Goal: Task Accomplishment & Management: Manage account settings

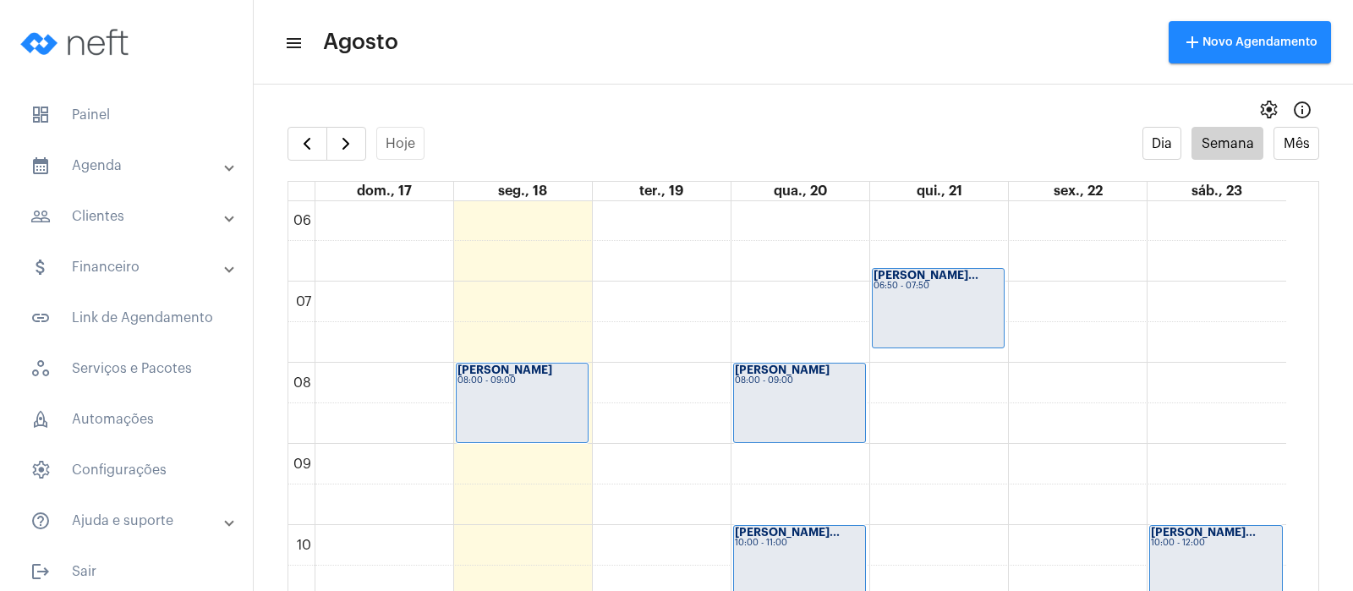
click at [474, 400] on div "[PERSON_NAME] 08:00 - 09:00" at bounding box center [522, 403] width 131 height 79
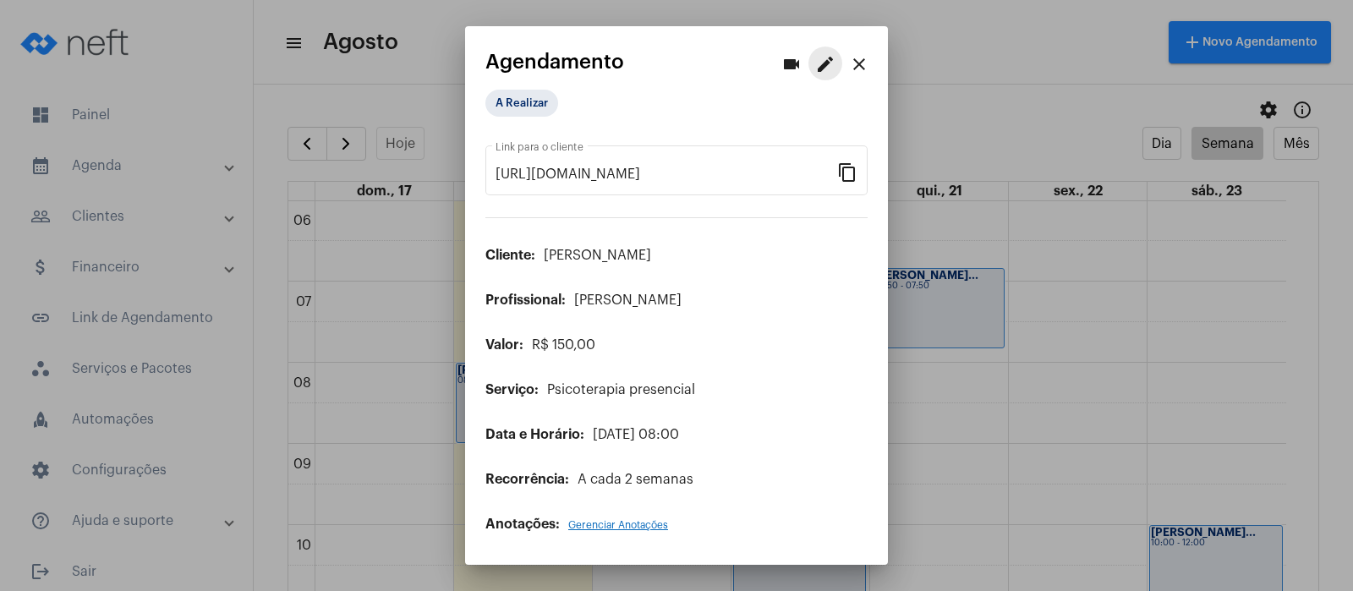
click at [828, 66] on mat-icon "edit" at bounding box center [825, 64] width 20 height 20
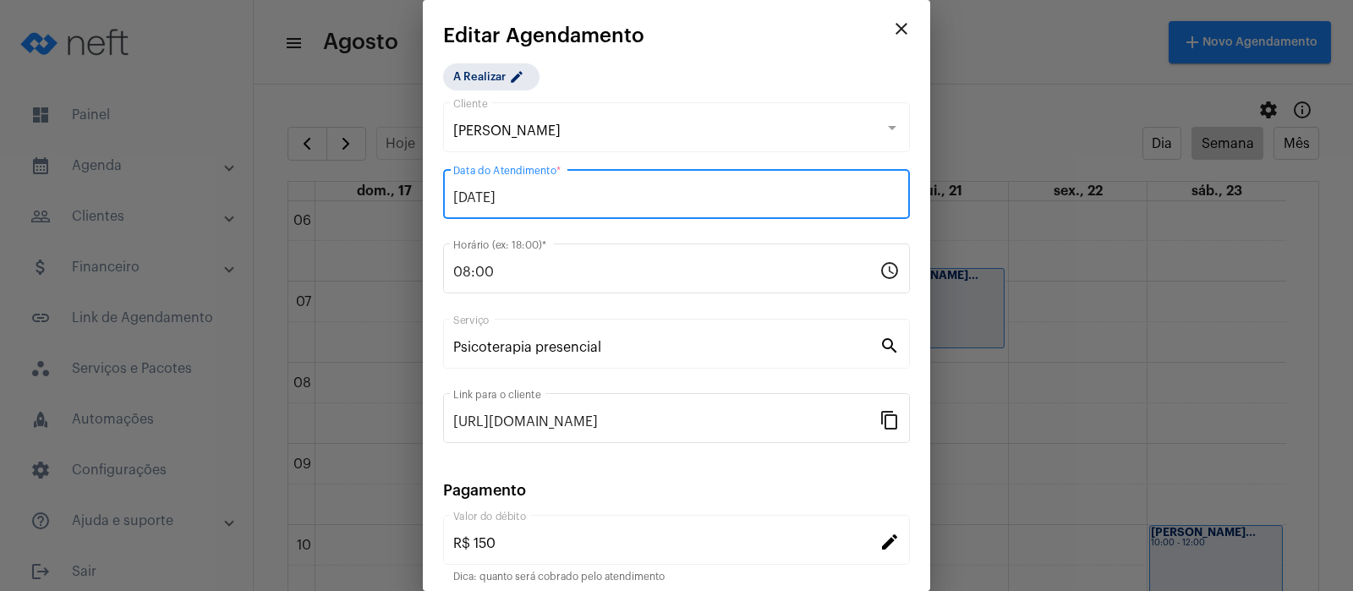
click at [786, 192] on input "[DATE]" at bounding box center [676, 197] width 446 height 15
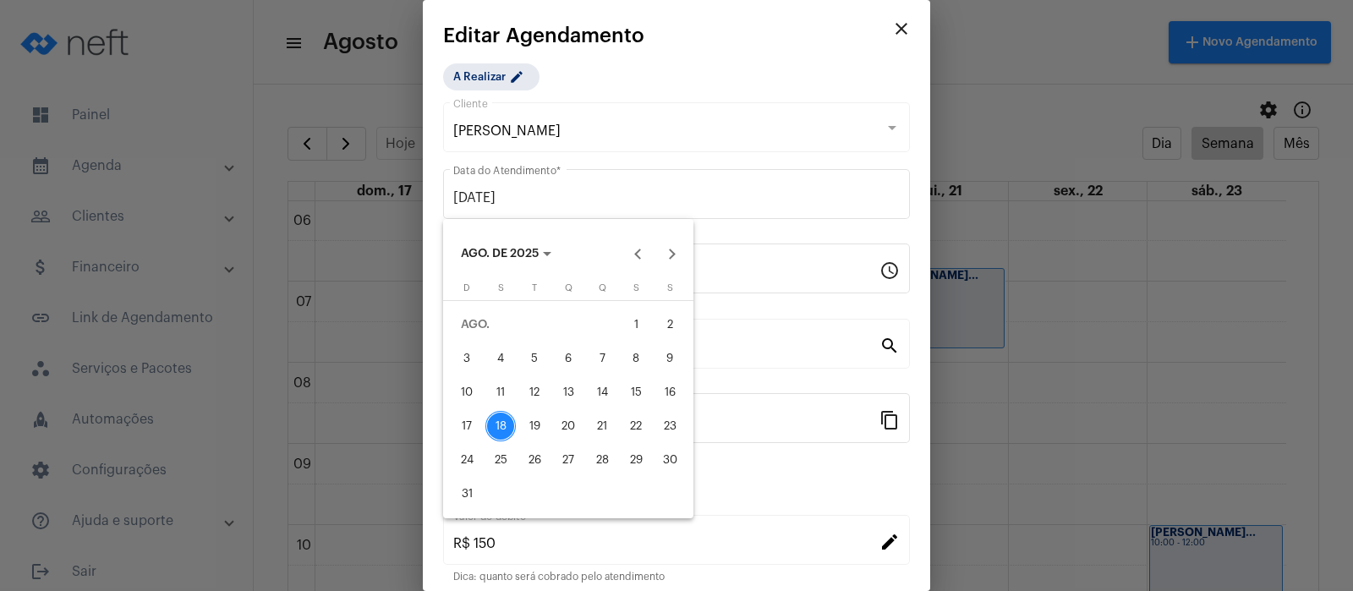
click at [642, 419] on div "22" at bounding box center [636, 426] width 30 height 30
type input "[DATE]"
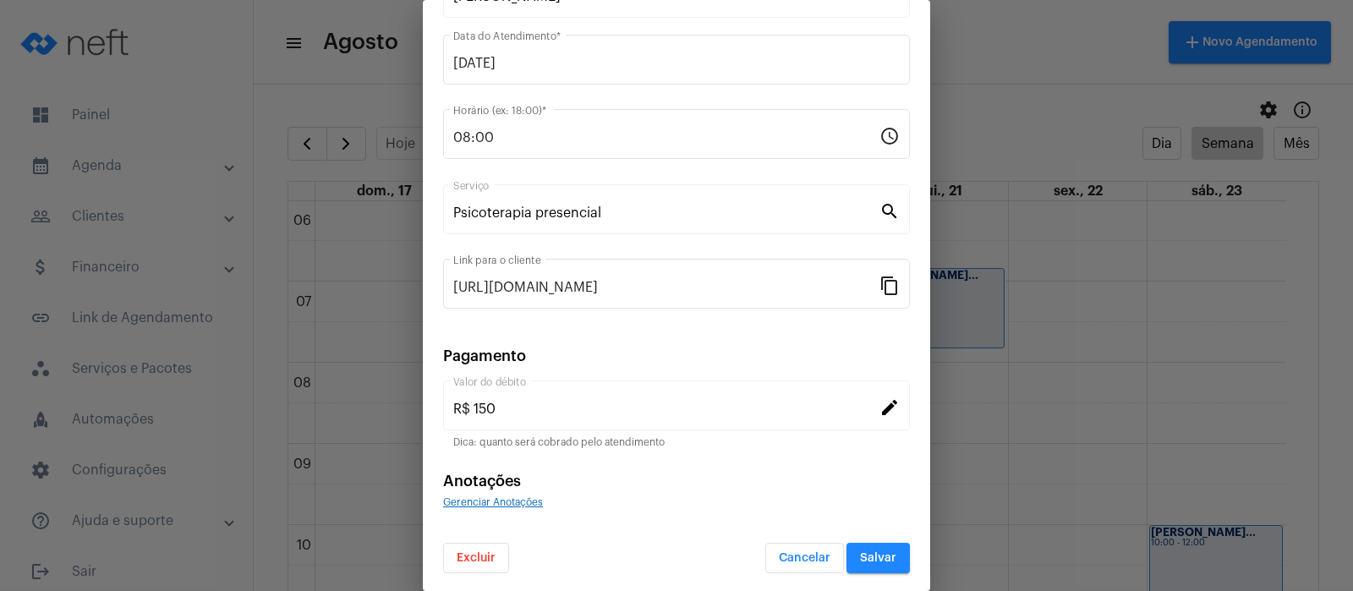
scroll to position [137, 0]
click at [860, 553] on span "Salvar" at bounding box center [878, 556] width 36 height 12
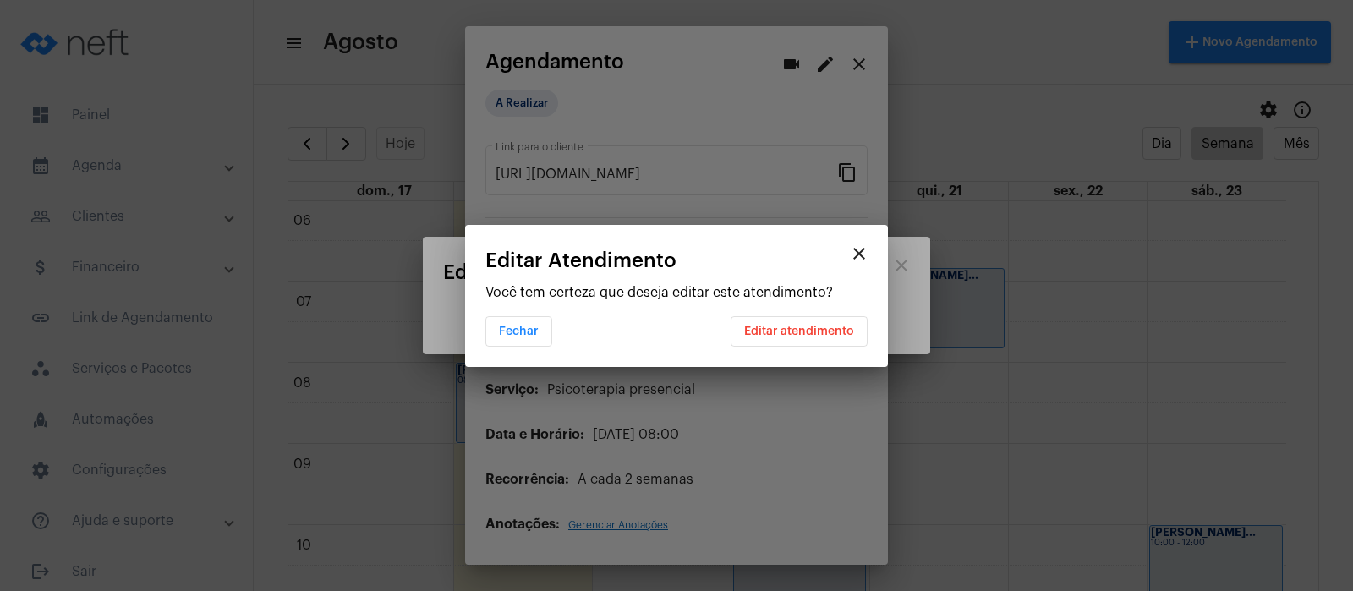
scroll to position [0, 0]
click at [781, 329] on span "Editar atendimento" at bounding box center [799, 332] width 110 height 12
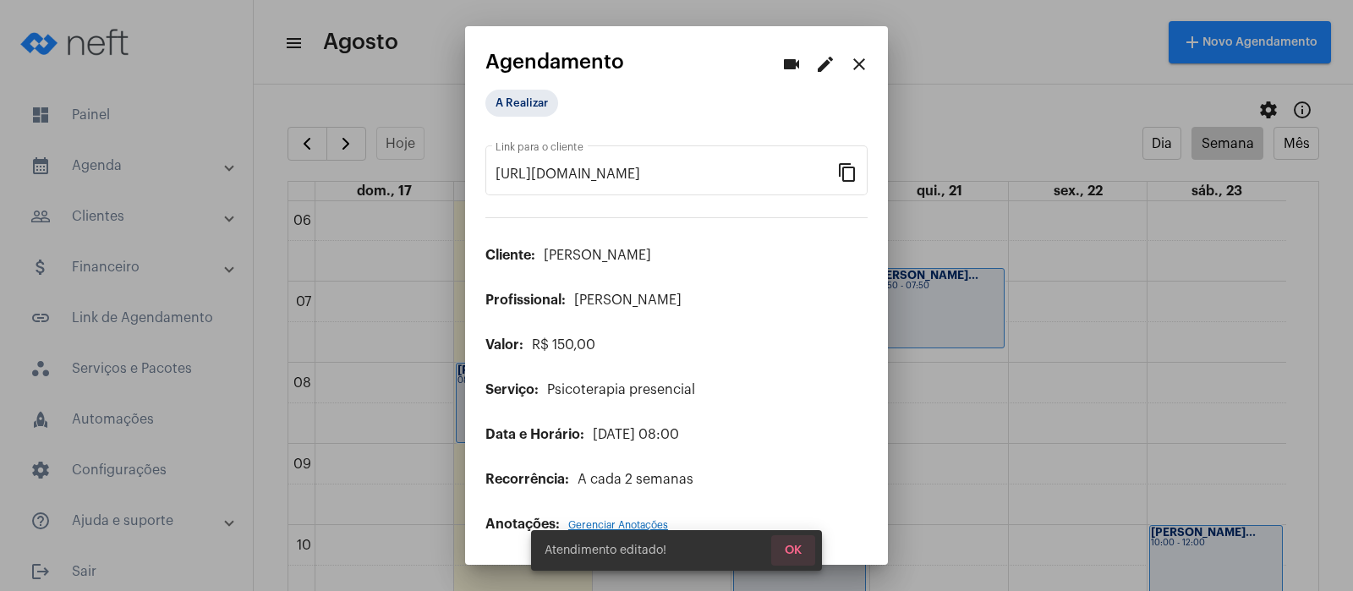
click at [794, 545] on span "OK" at bounding box center [793, 551] width 17 height 12
click at [865, 64] on mat-icon "close" at bounding box center [859, 64] width 20 height 20
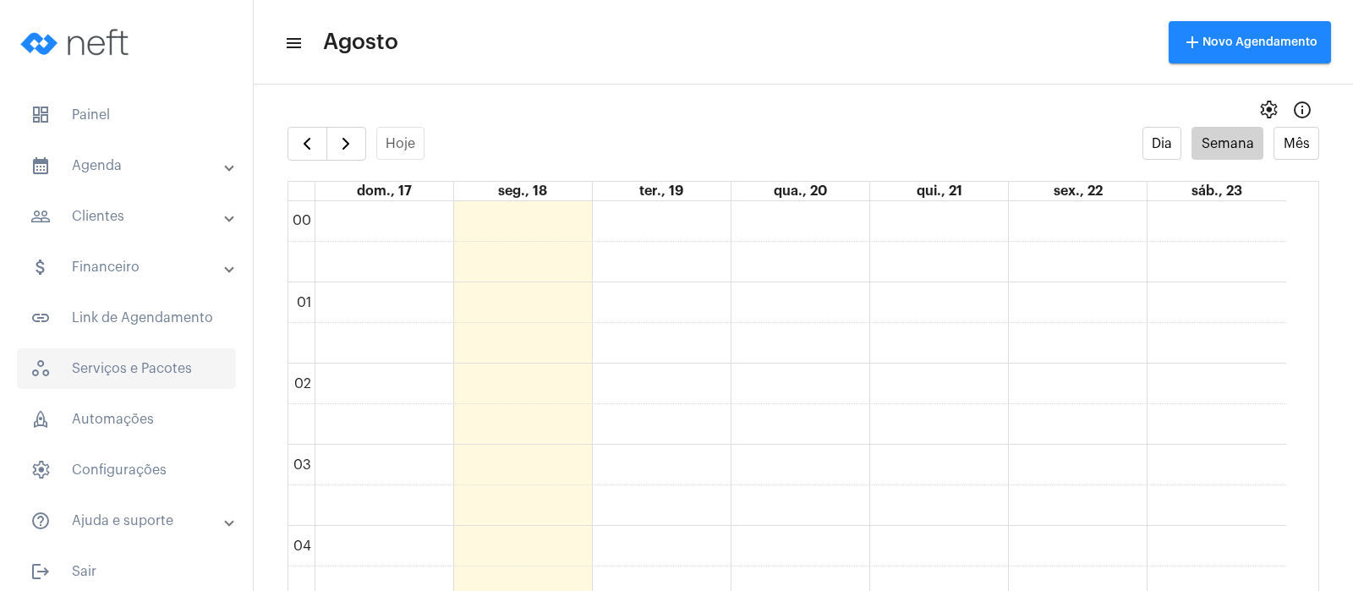
click at [95, 363] on span "workspaces_outlined Serviços e Pacotes" at bounding box center [126, 368] width 219 height 41
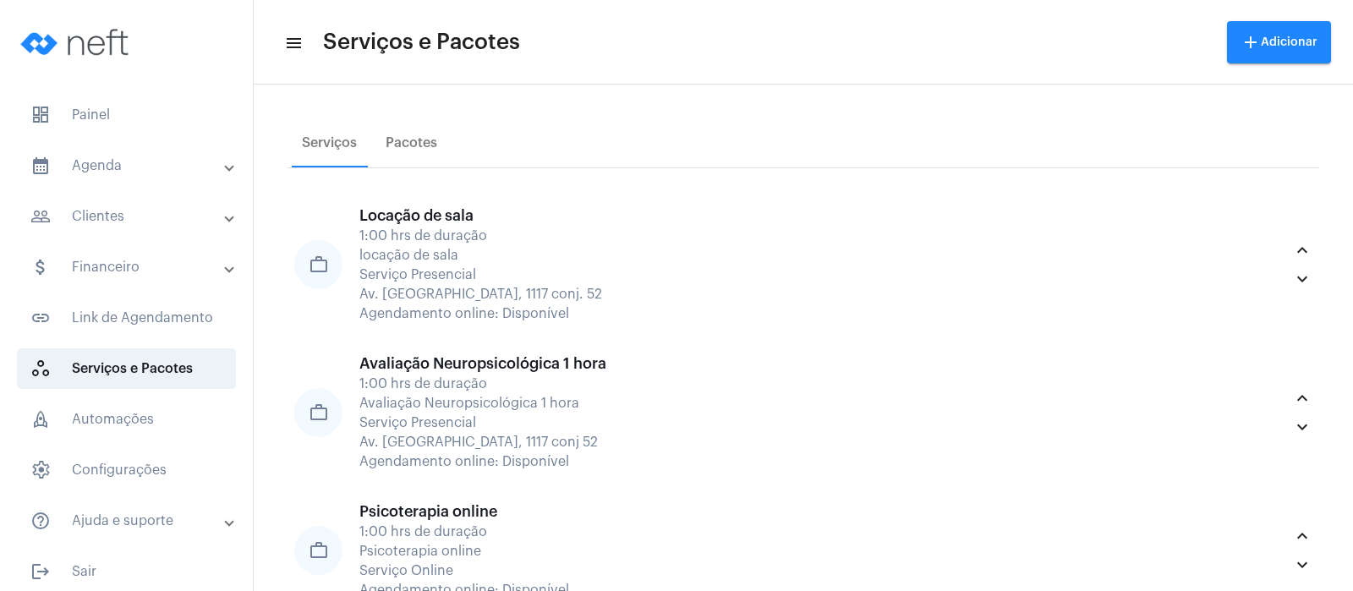
click at [96, 160] on mat-panel-title "calendar_month_outlined Agenda" at bounding box center [127, 166] width 195 height 20
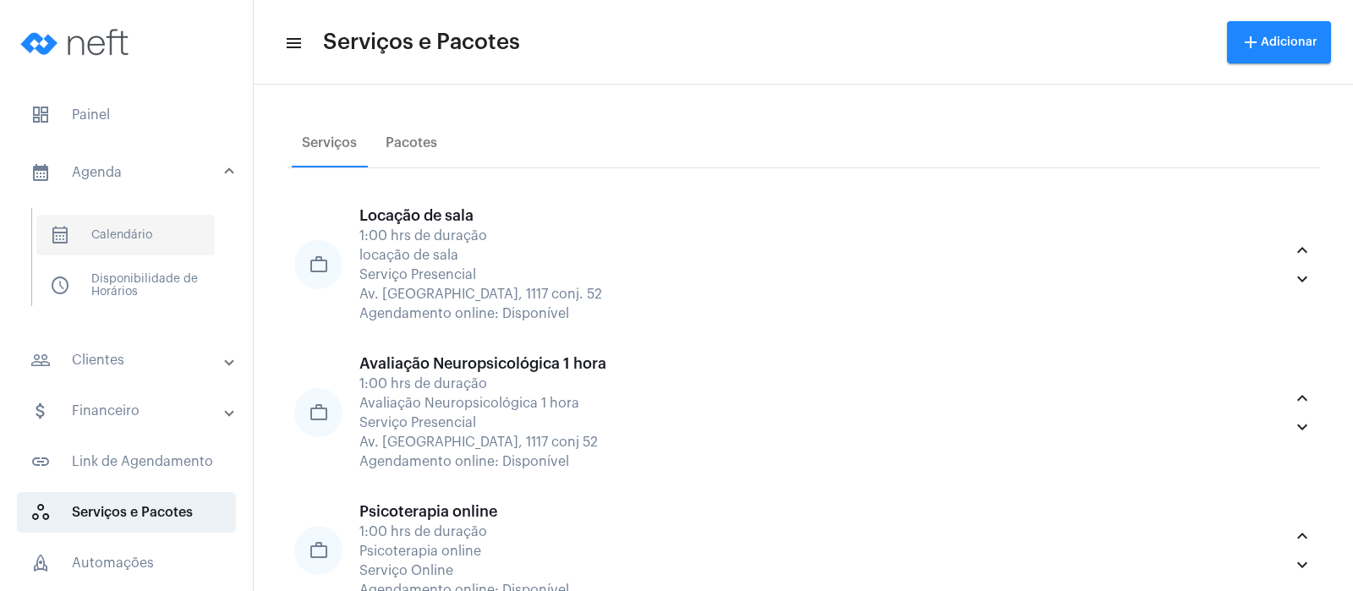
click at [129, 232] on span "calendar_month_outlined Calendário" at bounding box center [125, 235] width 178 height 41
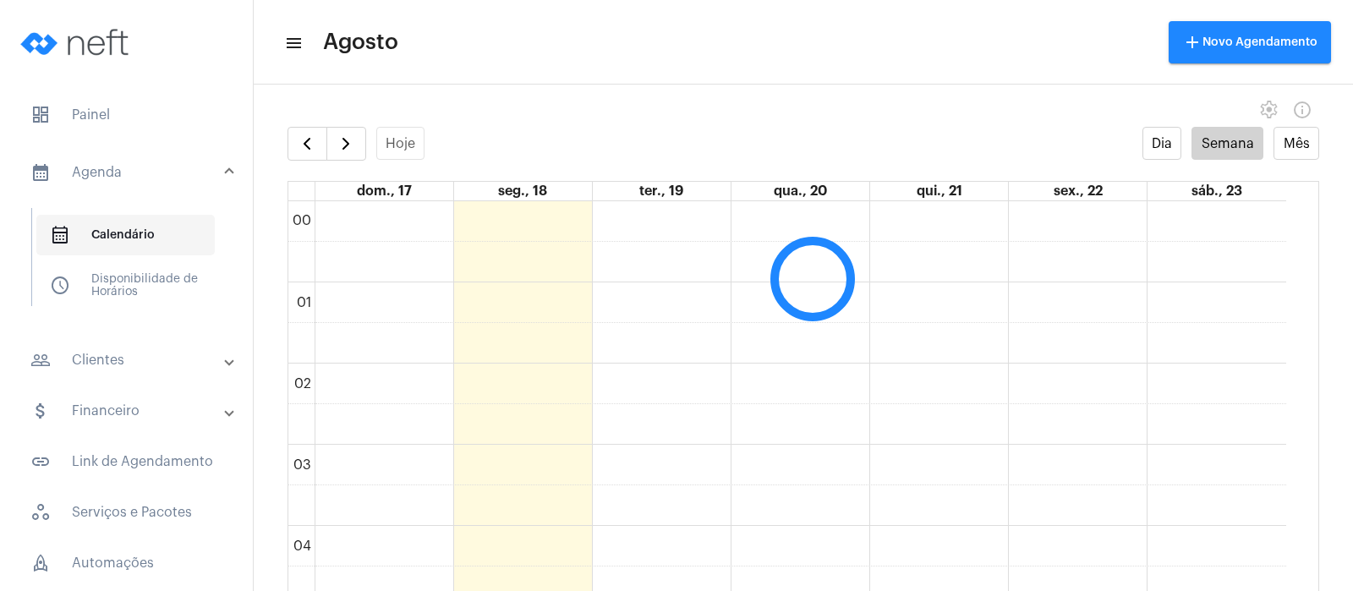
scroll to position [488, 0]
